Goal: Information Seeking & Learning: Find specific page/section

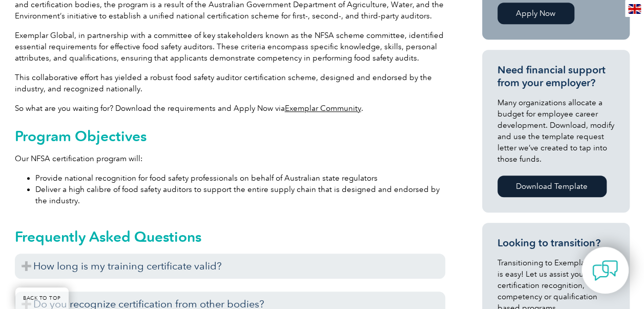
scroll to position [461, 0]
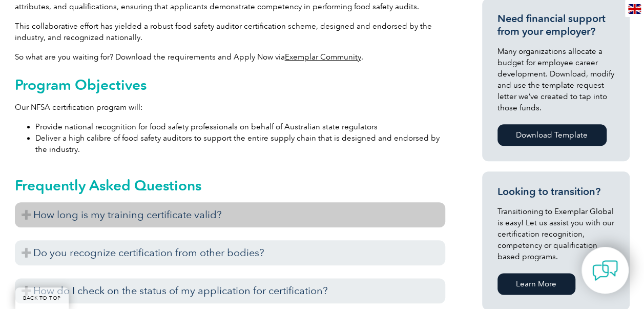
click at [28, 213] on h3 "How long is my training certificate valid?" at bounding box center [230, 214] width 431 height 25
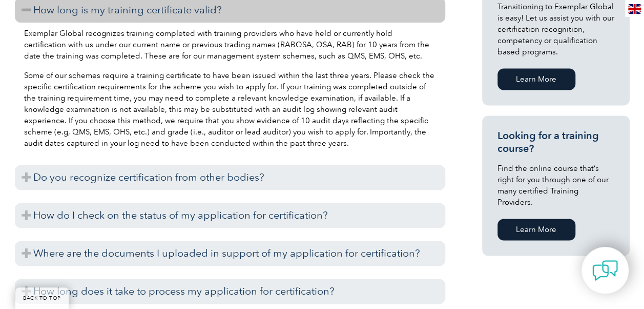
scroll to position [666, 0]
click at [528, 218] on link "Learn More" at bounding box center [537, 229] width 78 height 22
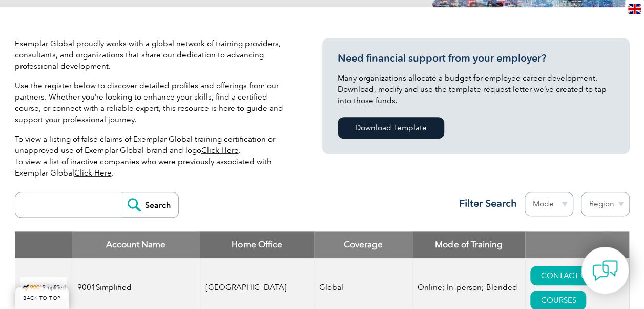
scroll to position [256, 0]
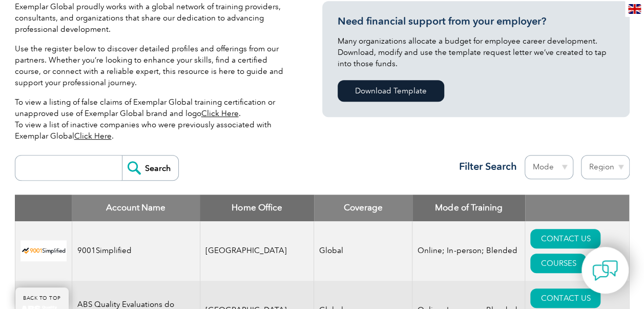
click at [620, 168] on select "Region [GEOGRAPHIC_DATA] [GEOGRAPHIC_DATA] [GEOGRAPHIC_DATA] [GEOGRAPHIC_DATA] …" at bounding box center [605, 167] width 49 height 24
select select "[GEOGRAPHIC_DATA]"
click at [581, 155] on select "Region [GEOGRAPHIC_DATA] [GEOGRAPHIC_DATA] [GEOGRAPHIC_DATA] [GEOGRAPHIC_DATA] …" at bounding box center [605, 167] width 49 height 24
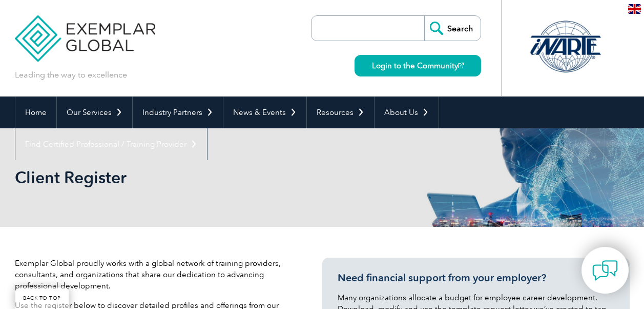
select select "[GEOGRAPHIC_DATA]"
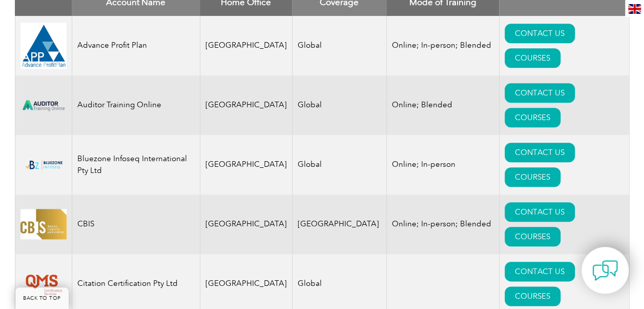
scroll to position [256, 0]
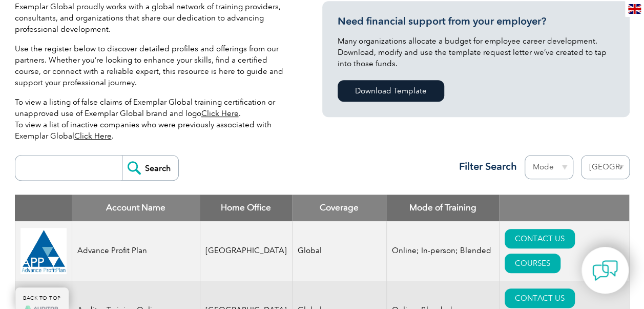
click at [42, 160] on input "search" at bounding box center [72, 167] width 102 height 25
type input "food safety"
click at [122, 155] on input "Search" at bounding box center [150, 167] width 56 height 25
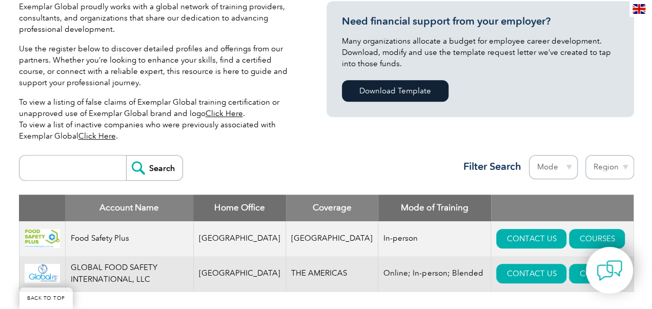
scroll to position [410, 0]
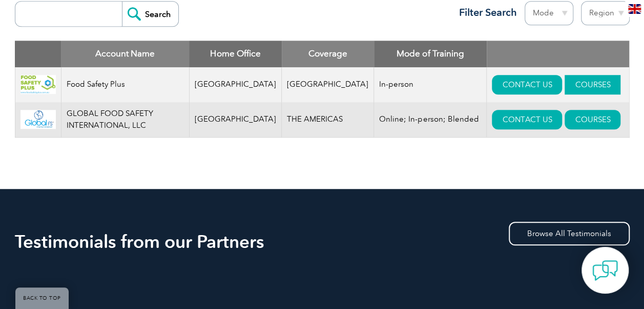
click at [565, 86] on link "COURSES" at bounding box center [593, 84] width 56 height 19
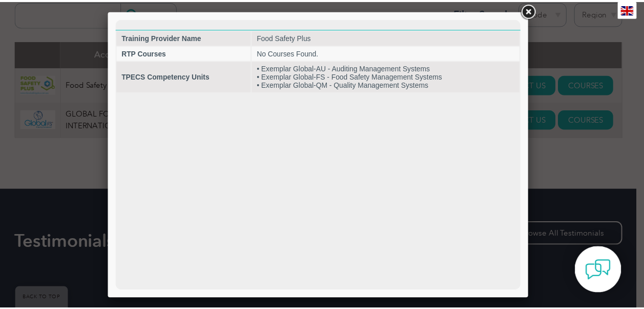
scroll to position [0, 0]
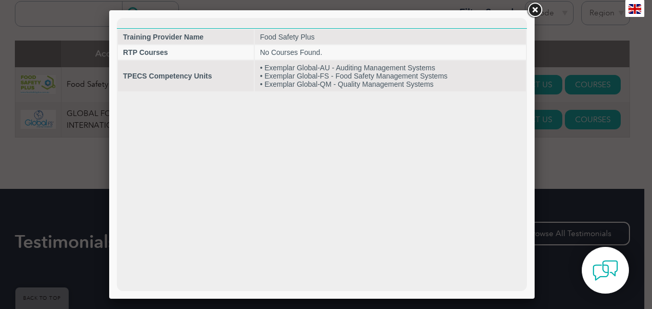
click at [538, 7] on link at bounding box center [534, 10] width 18 height 18
